Goal: Task Accomplishment & Management: Manage account settings

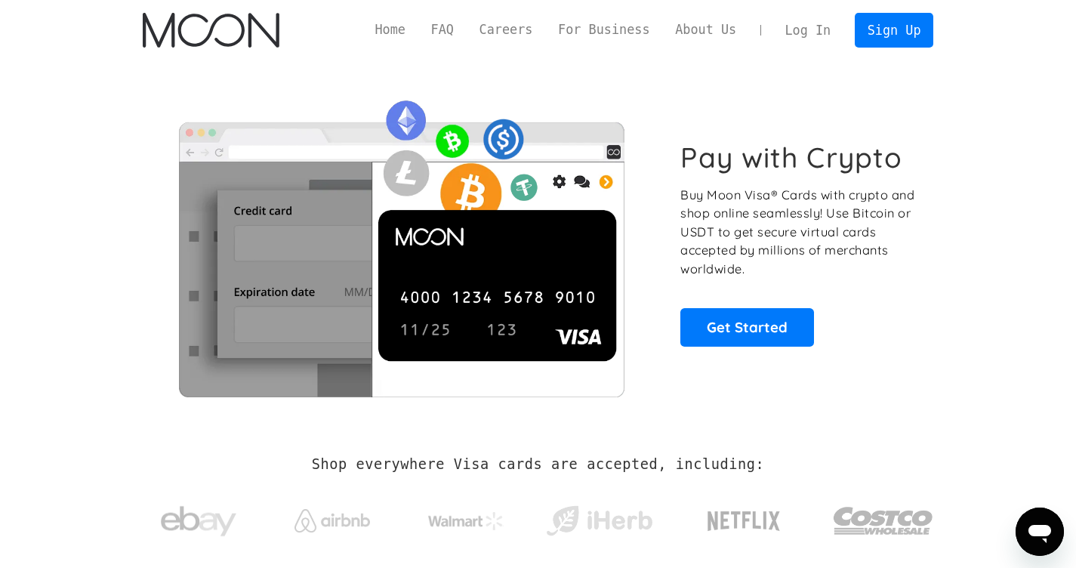
click at [816, 34] on link "Log In" at bounding box center [807, 30] width 71 height 33
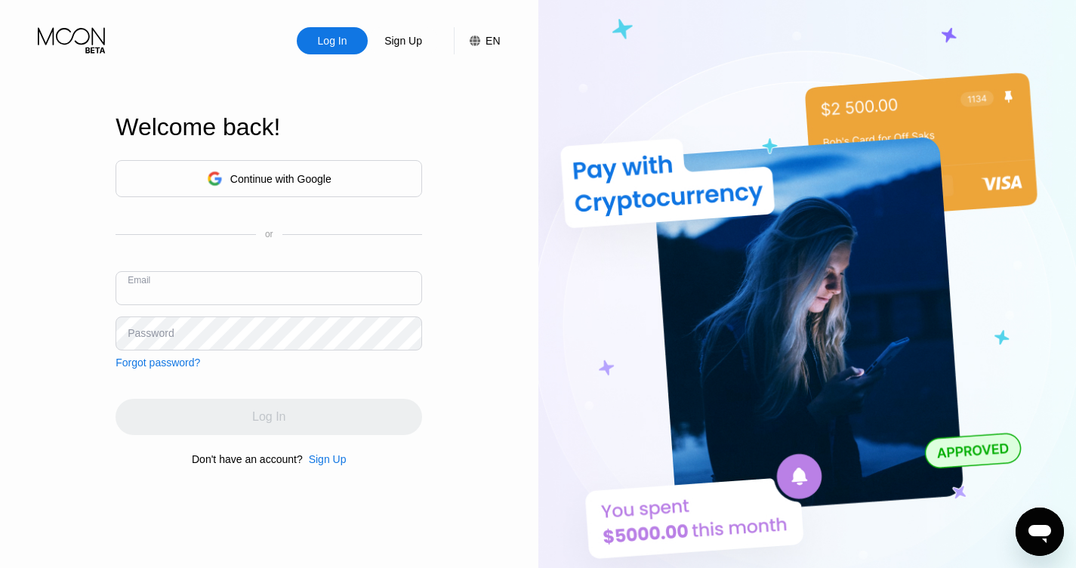
type input "[EMAIL_ADDRESS][DOMAIN_NAME]"
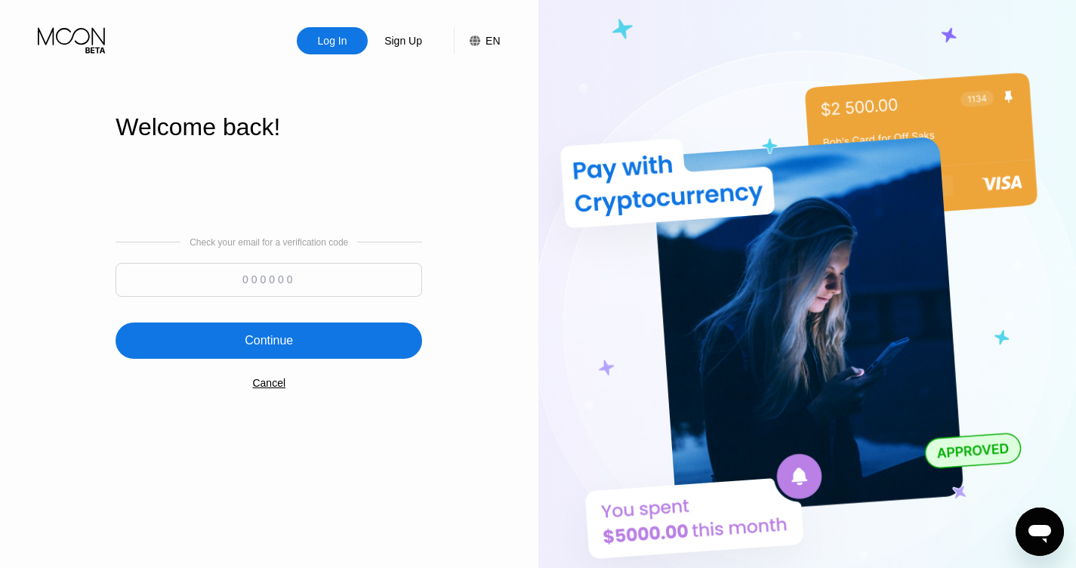
click at [313, 283] on input at bounding box center [269, 280] width 307 height 34
type input "329669"
click at [294, 341] on div "Continue" at bounding box center [269, 340] width 307 height 36
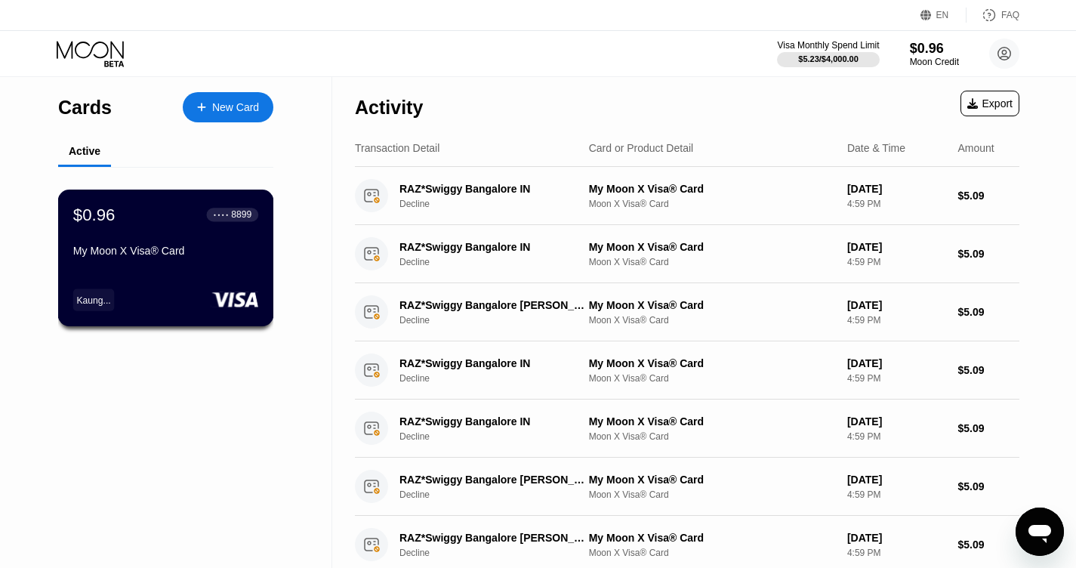
click at [233, 218] on div "8899" at bounding box center [241, 214] width 20 height 11
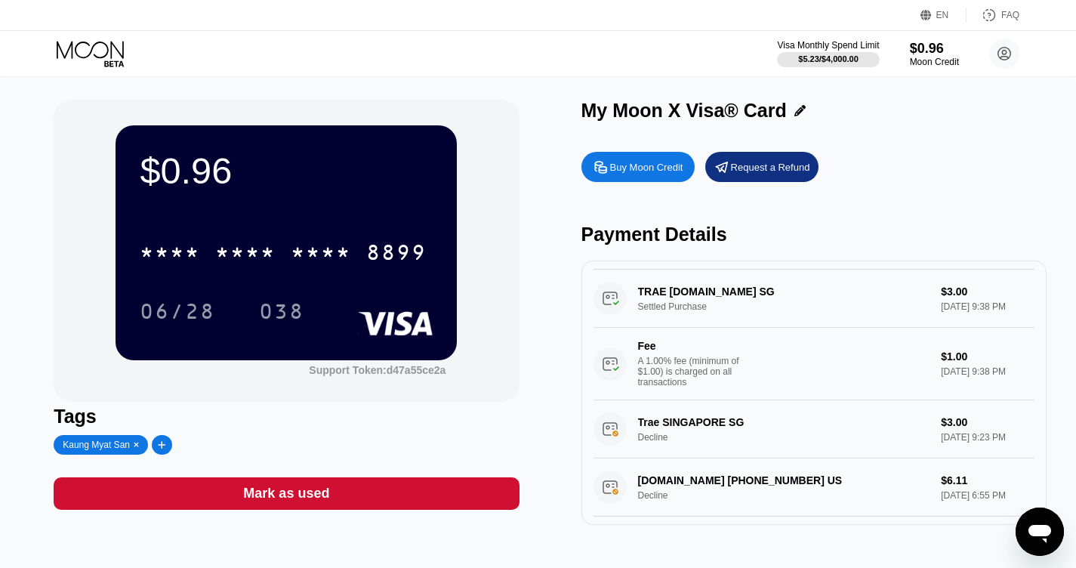
scroll to position [602, 0]
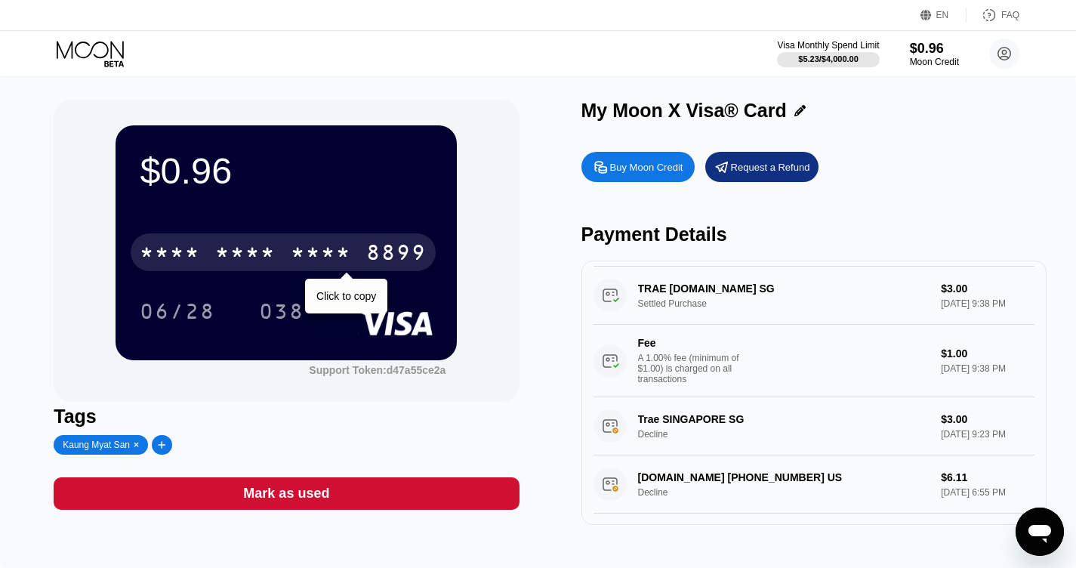
click at [342, 262] on div "* * * *" at bounding box center [321, 254] width 60 height 24
